Goal: Information Seeking & Learning: Check status

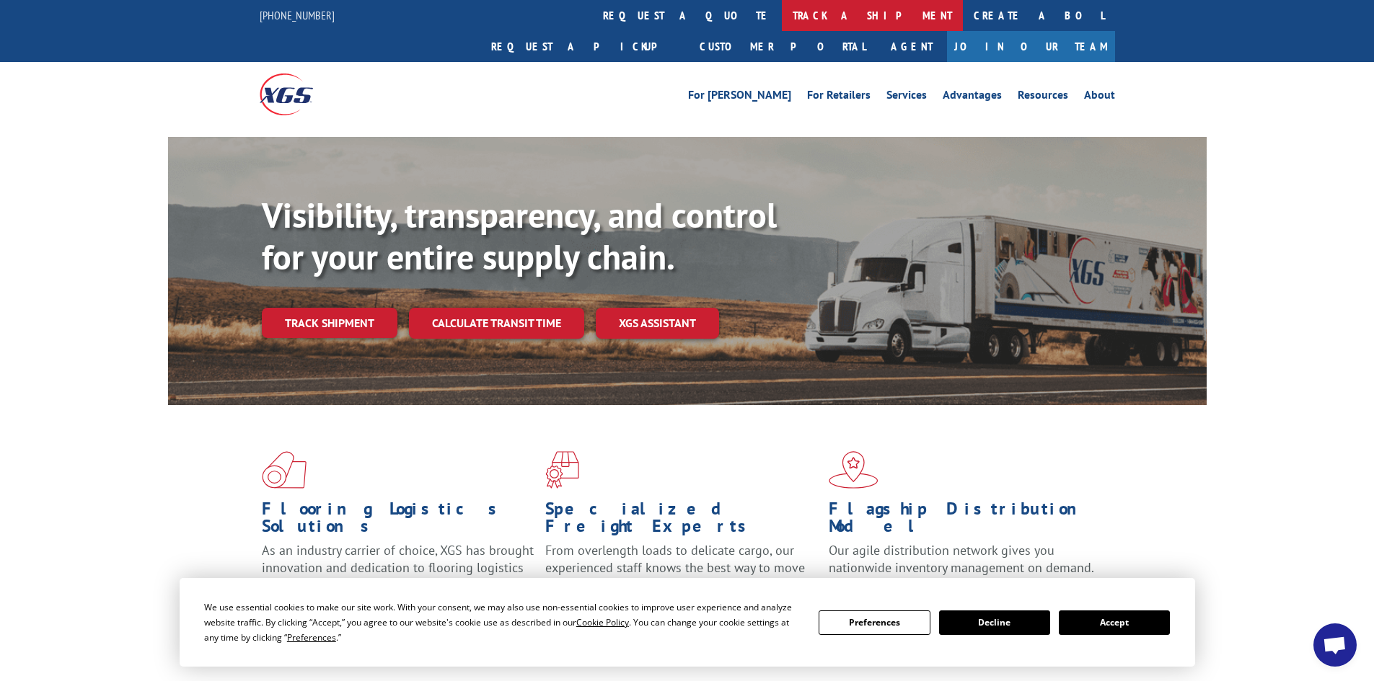
click at [782, 10] on link "track a shipment" at bounding box center [872, 15] width 181 height 31
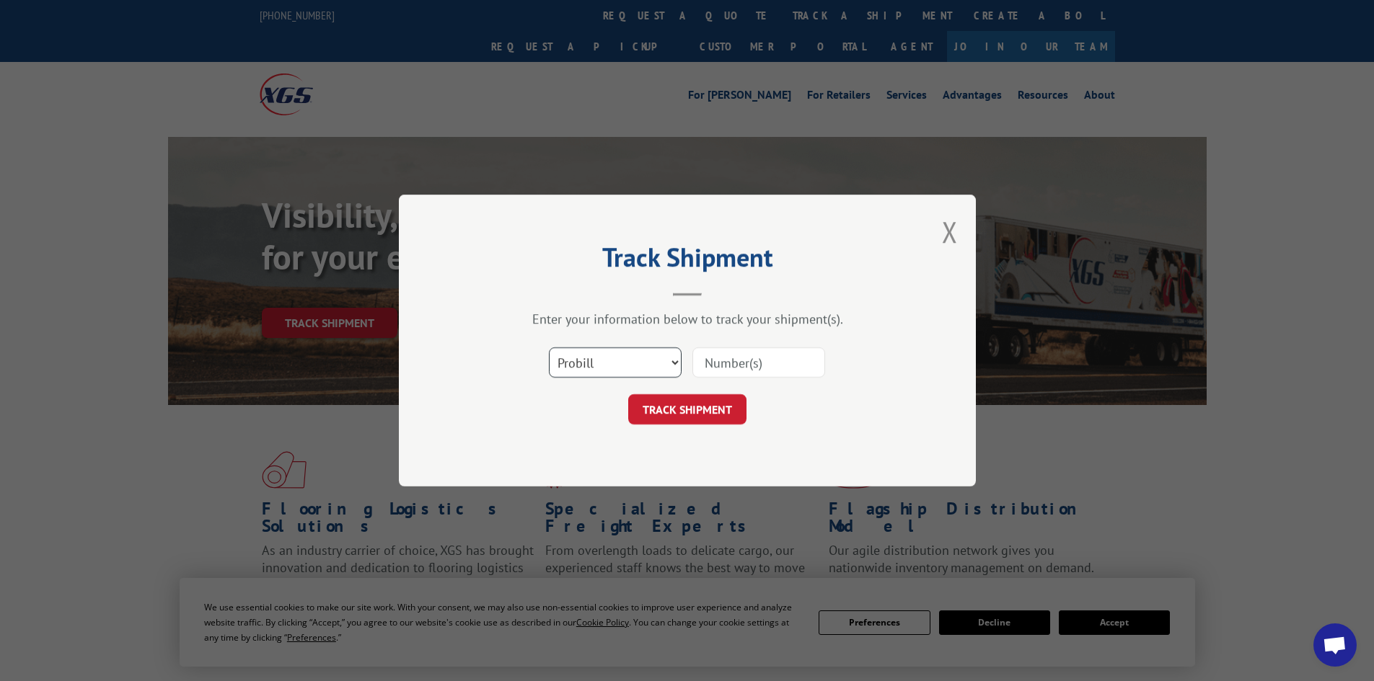
click at [678, 362] on select "Select category... Probill BOL PO" at bounding box center [615, 363] width 133 height 30
select select "bol"
click at [549, 348] on select "Select category... Probill BOL PO" at bounding box center [615, 363] width 133 height 30
paste input "5463802"
type input "5463802"
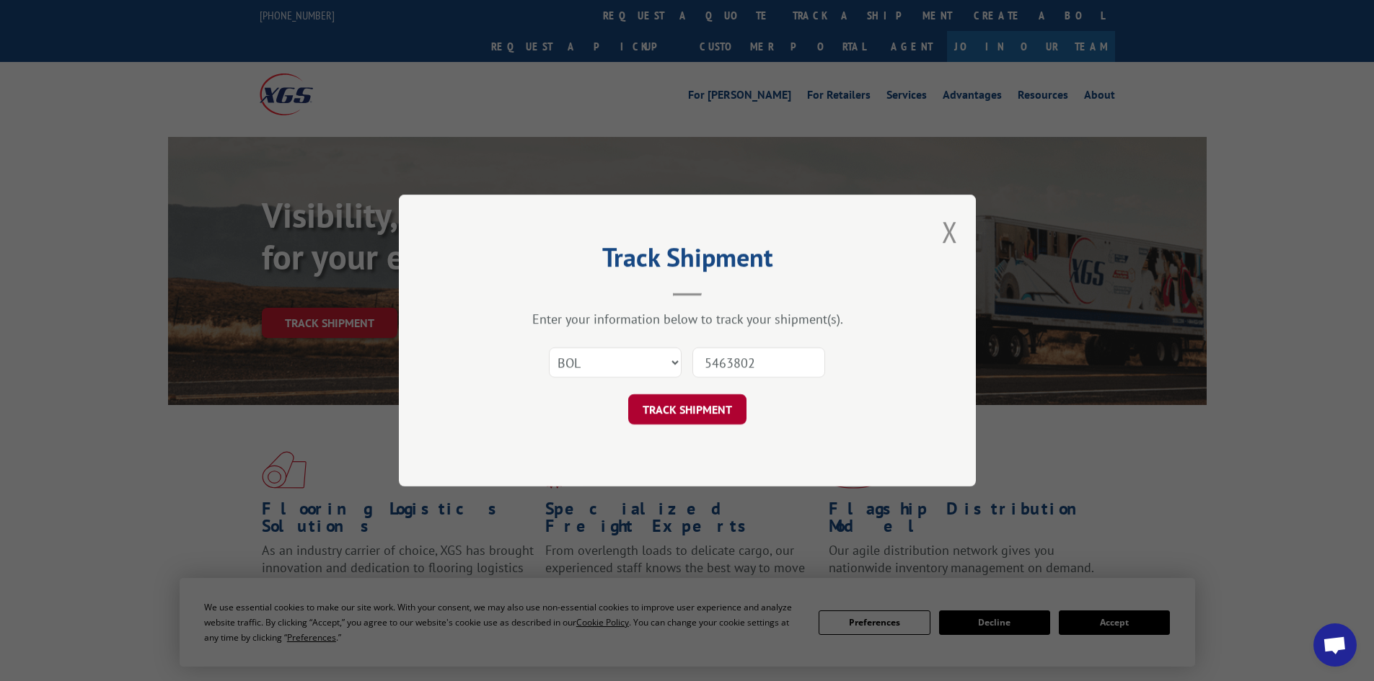
click at [682, 416] on button "TRACK SHIPMENT" at bounding box center [687, 409] width 118 height 30
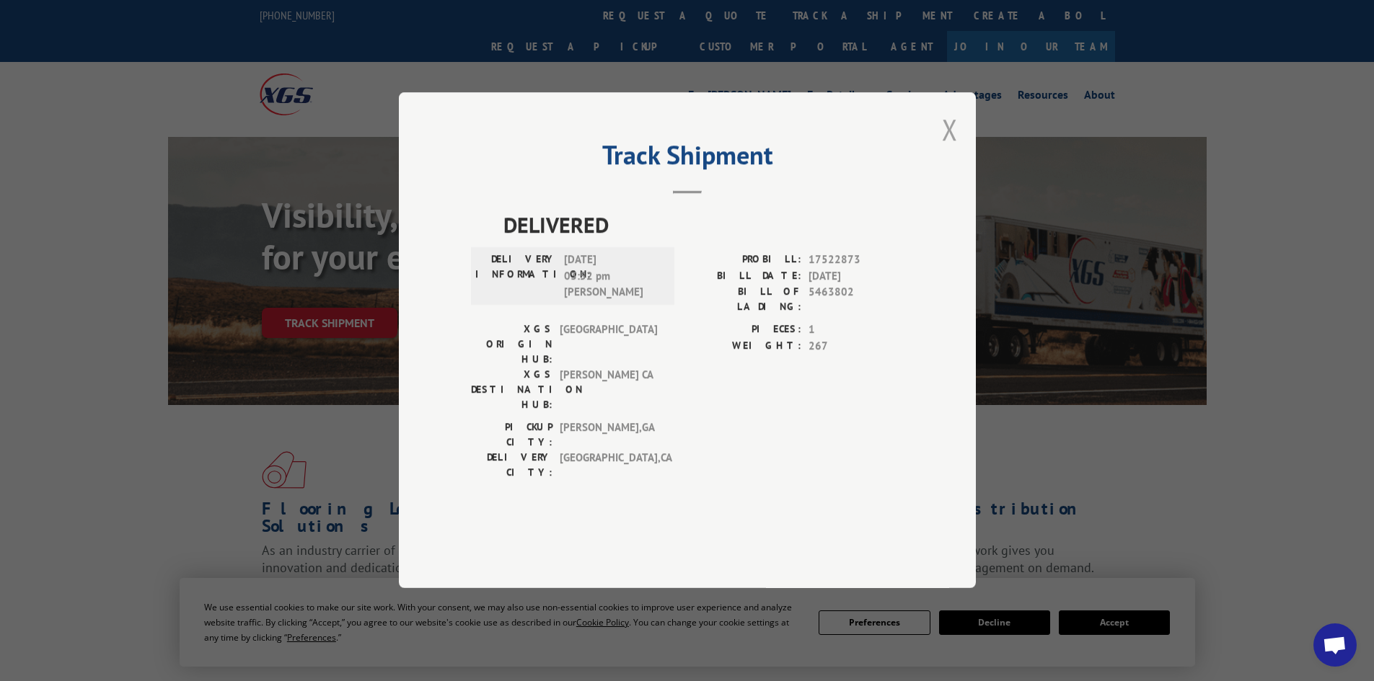
click at [950, 149] on button "Close modal" at bounding box center [950, 129] width 16 height 38
